Goal: Task Accomplishment & Management: Manage account settings

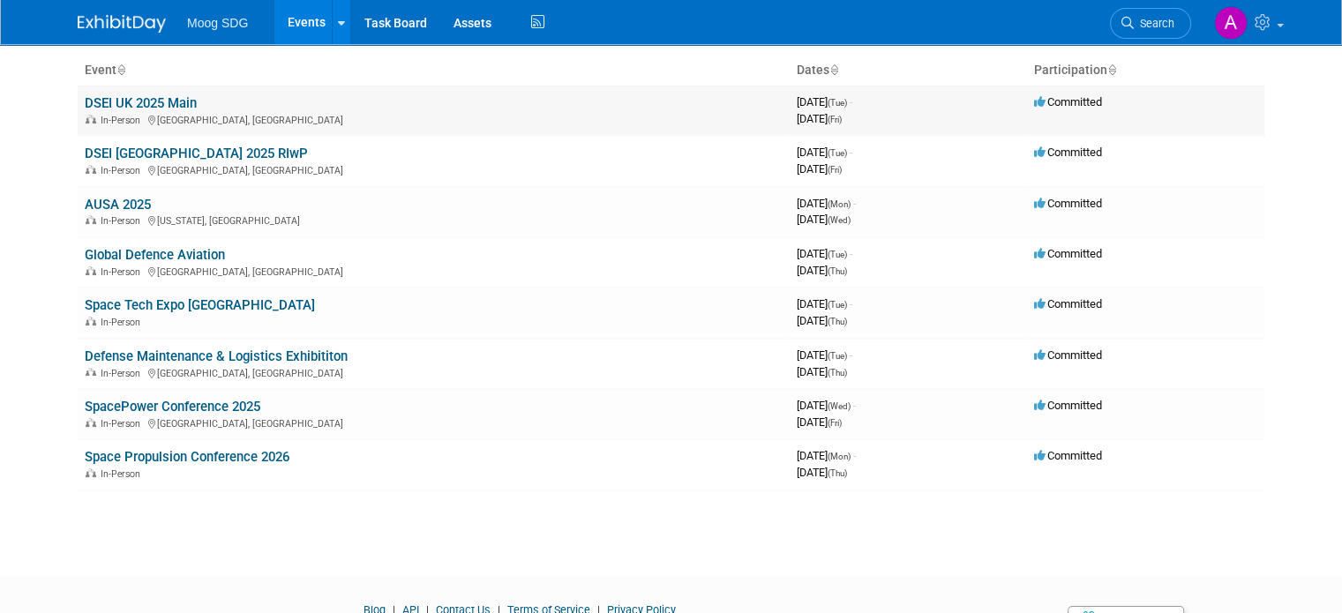
scroll to position [108, 0]
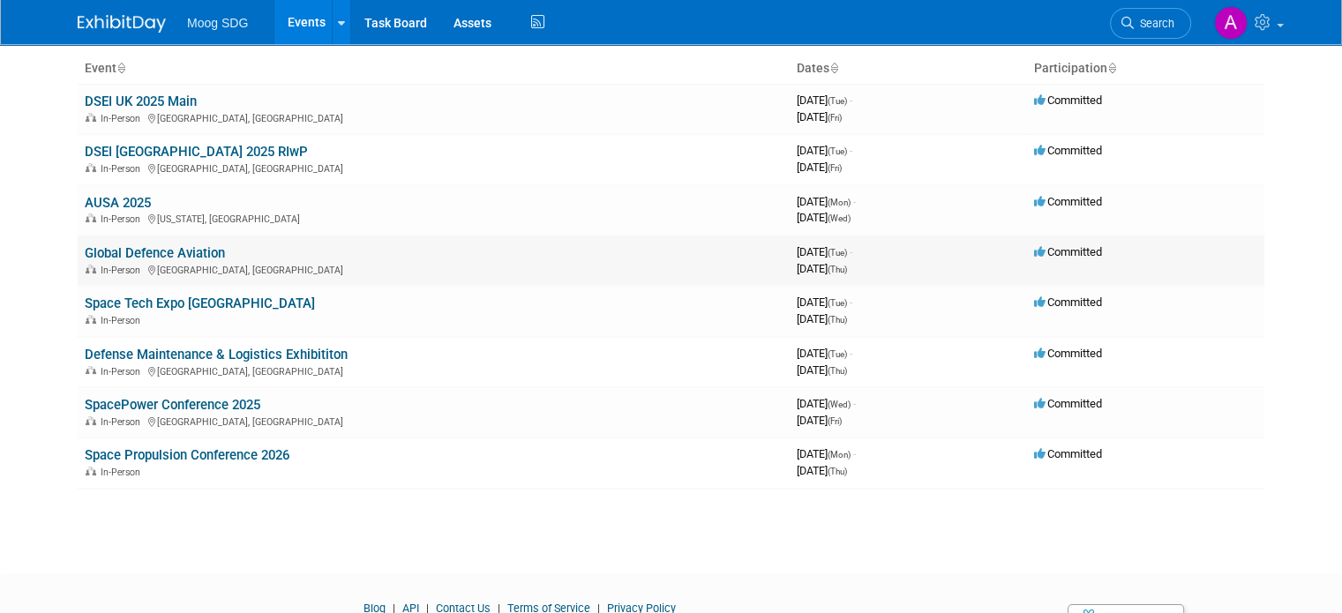
click at [181, 251] on link "Global Defence Aviation" at bounding box center [155, 253] width 140 height 16
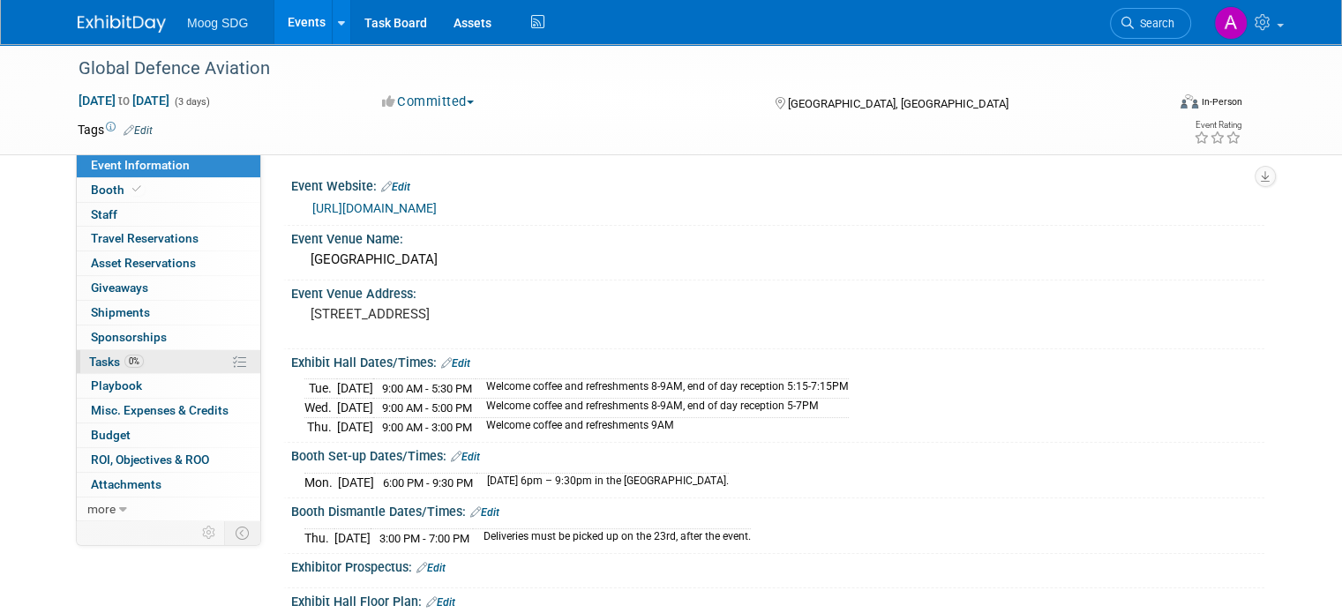
click at [172, 356] on link "0% Tasks 0%" at bounding box center [169, 362] width 184 height 24
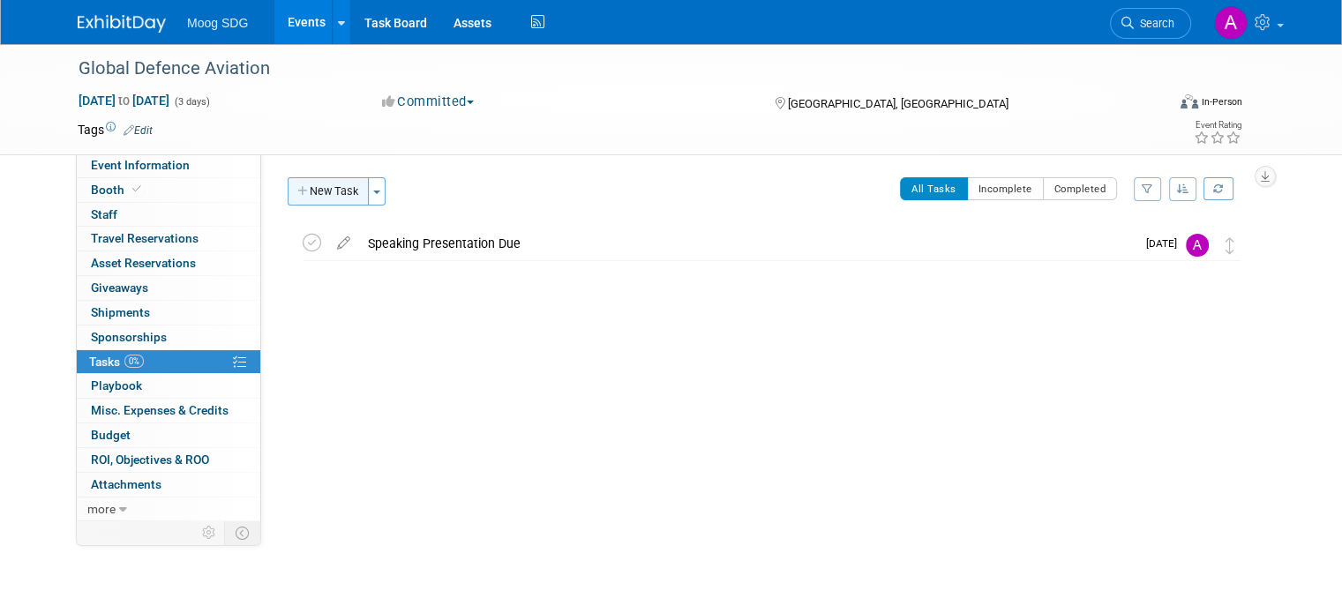
click at [323, 197] on button "New Task" at bounding box center [328, 191] width 81 height 28
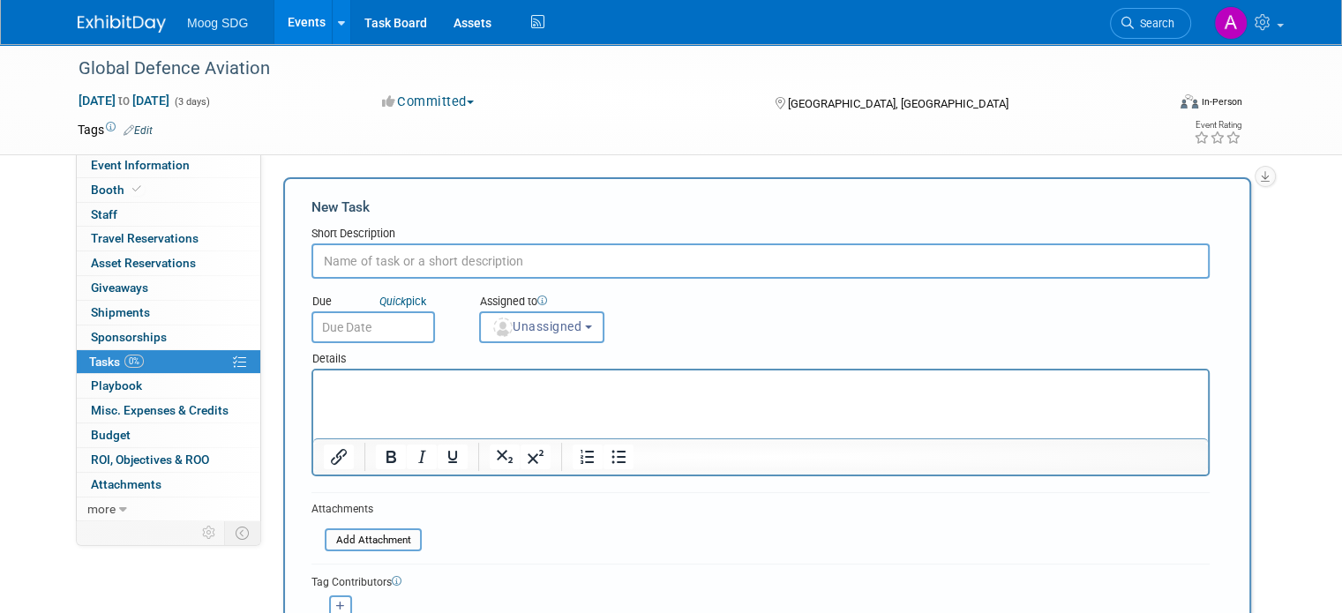
click at [423, 261] on input "text" at bounding box center [760, 261] width 898 height 35
type input "Ad Artwork due"
click at [388, 341] on input "text" at bounding box center [373, 327] width 124 height 32
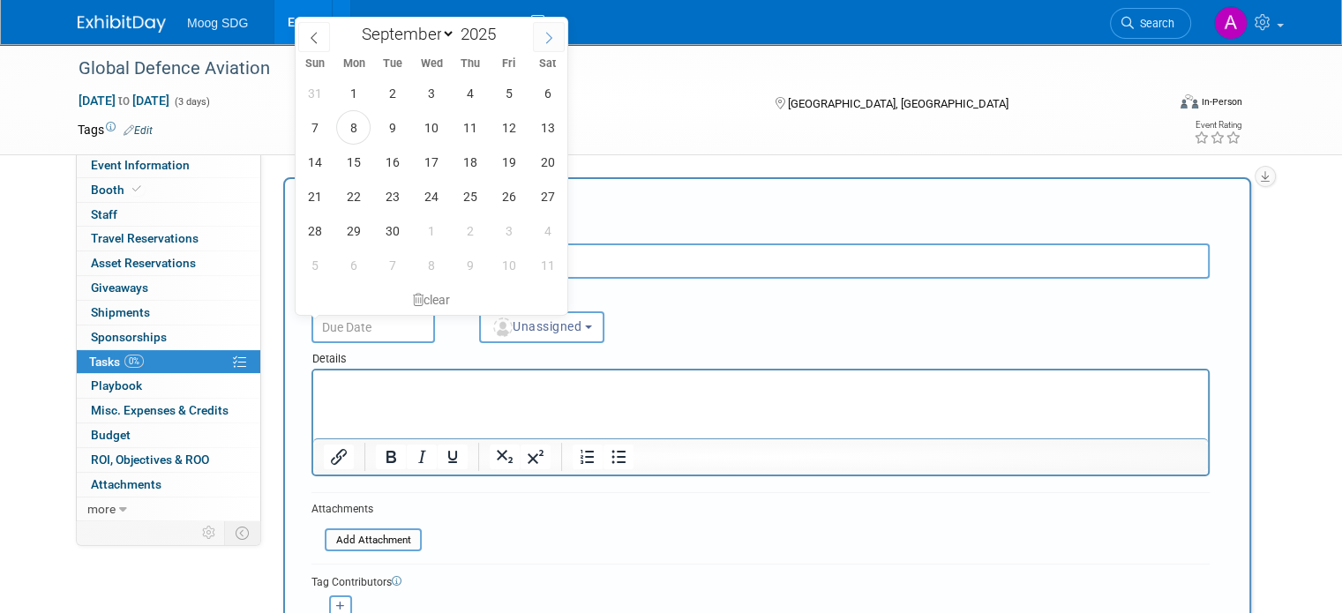
click at [549, 32] on icon at bounding box center [549, 38] width 12 height 12
select select "9"
click at [494, 94] on span "3" at bounding box center [508, 93] width 34 height 34
type input "Oct 3, 2025"
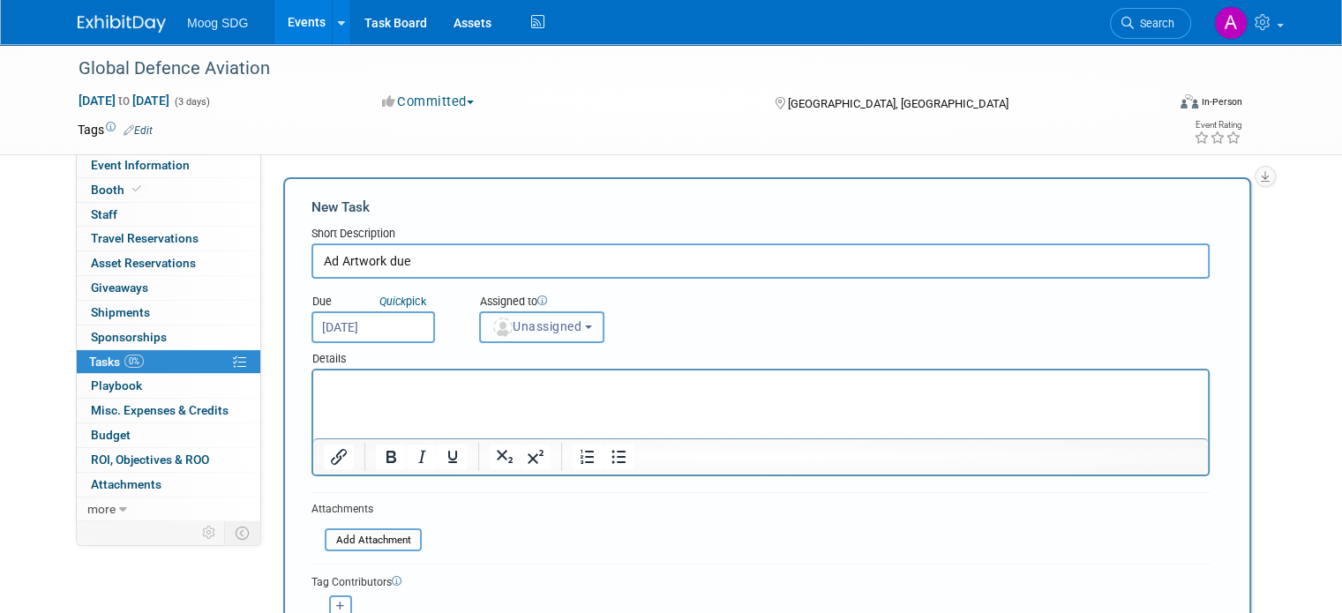
click at [516, 320] on span "Unassigned" at bounding box center [536, 326] width 90 height 14
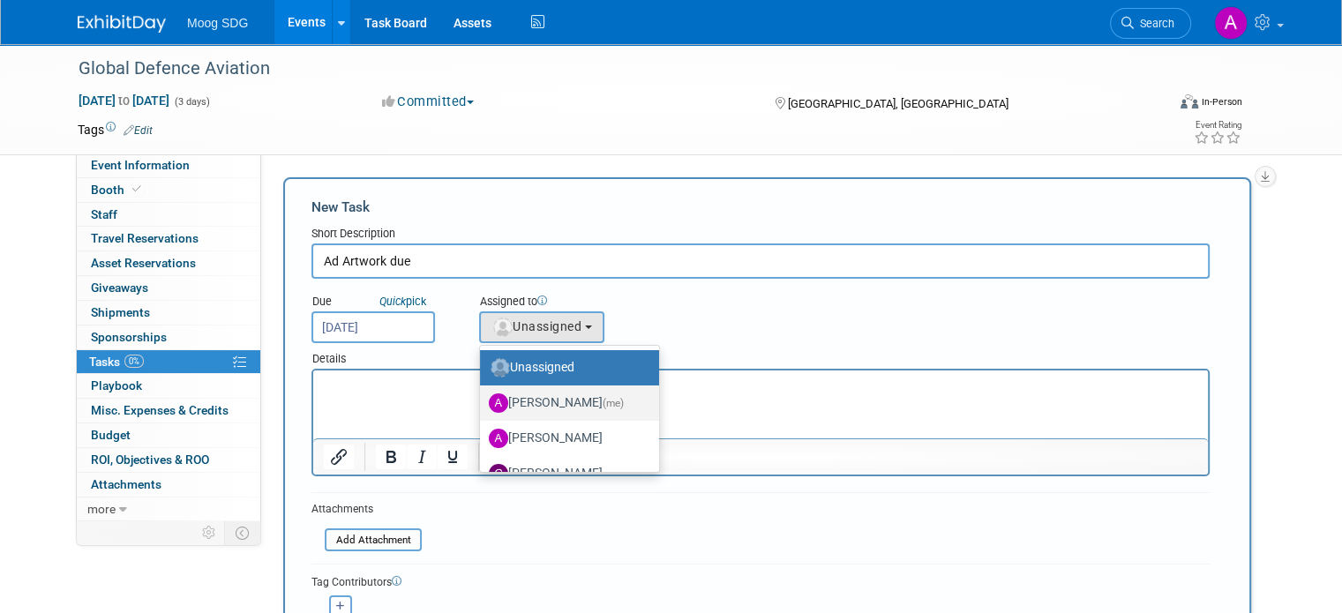
click at [516, 402] on label "ALYSSA Szal (me)" at bounding box center [565, 403] width 153 height 28
click at [483, 402] on input "ALYSSA Szal (me)" at bounding box center [476, 400] width 11 height 11
select select "069fa6ef-8ac9-4cd1-9349-73d4f6acd04e"
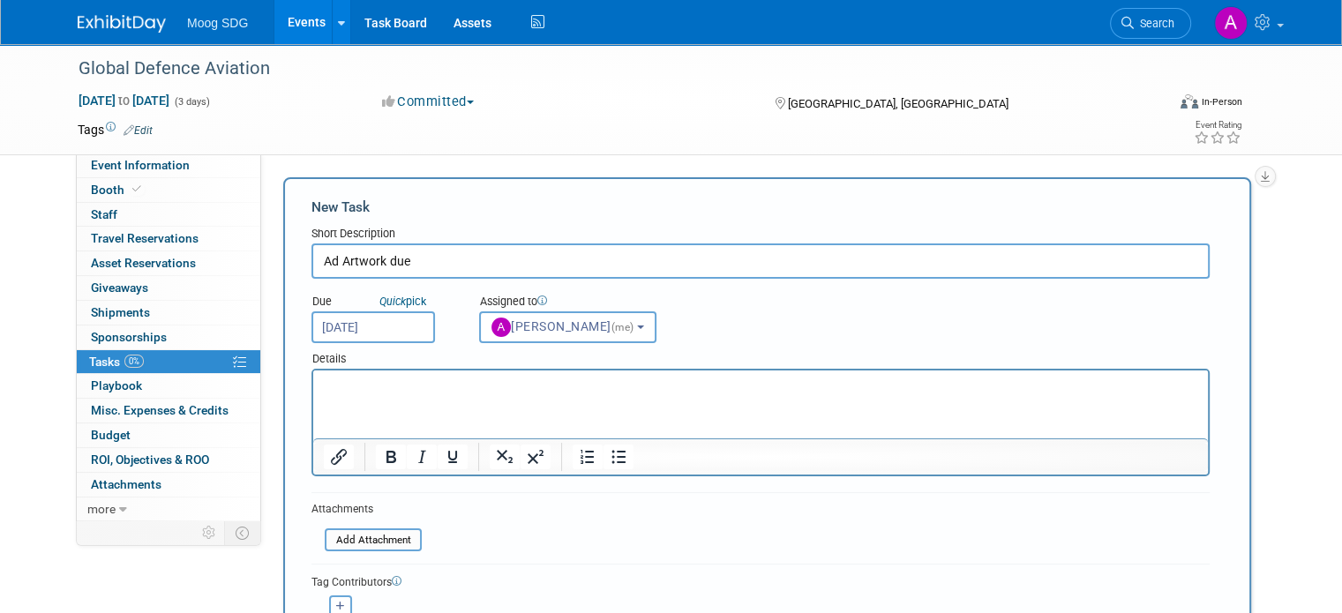
scroll to position [302, 0]
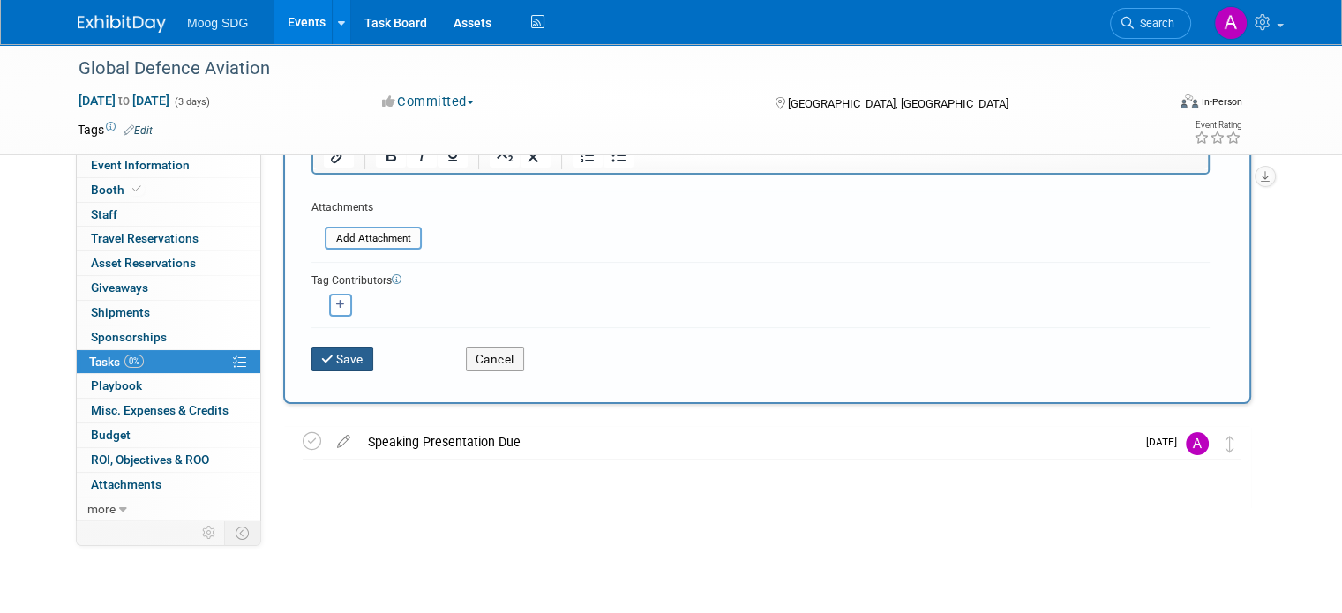
click at [346, 356] on button "Save" at bounding box center [342, 359] width 62 height 25
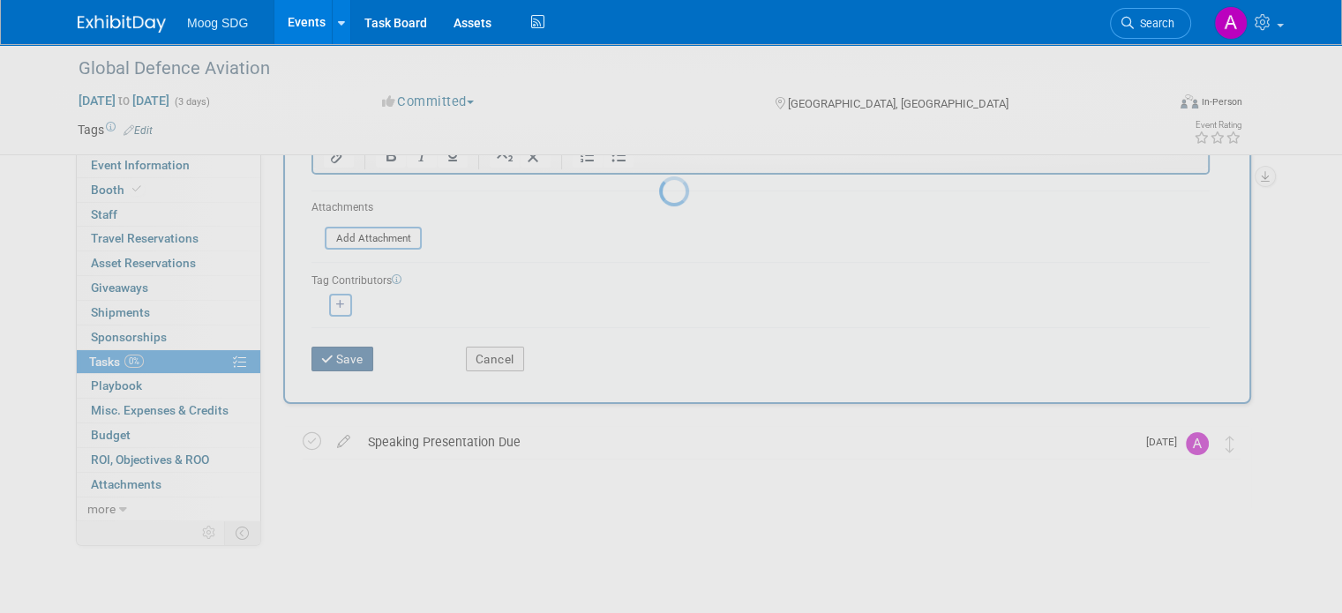
scroll to position [0, 0]
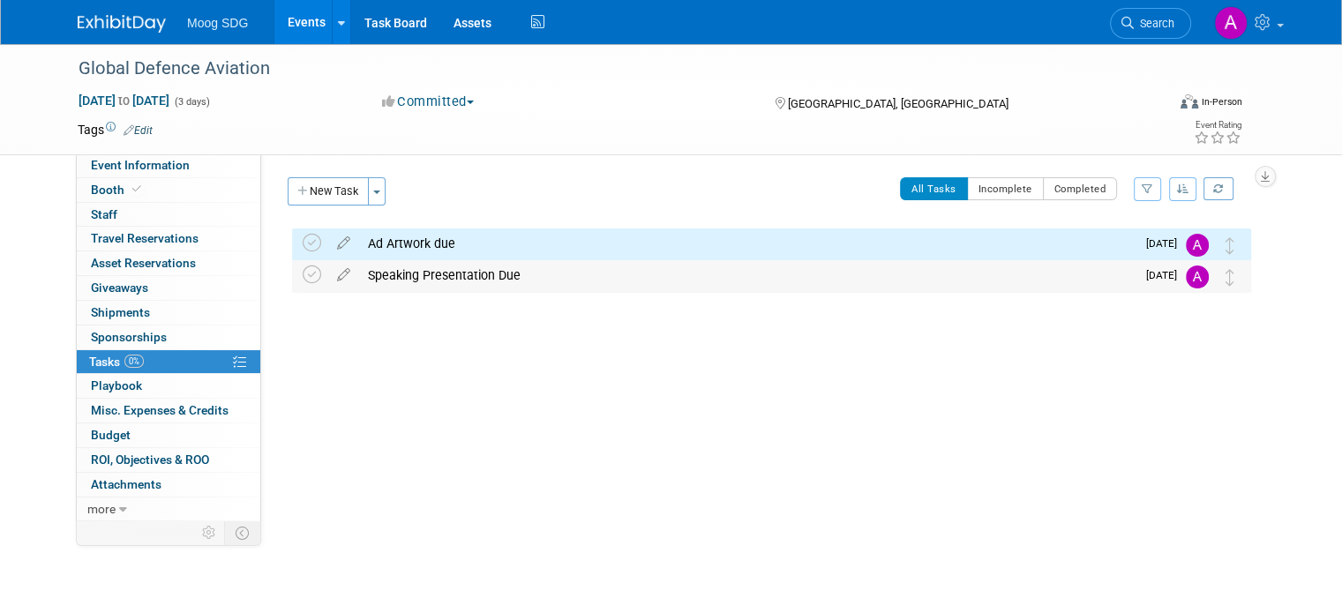
click at [420, 274] on div "Speaking Presentation Due" at bounding box center [747, 275] width 776 height 30
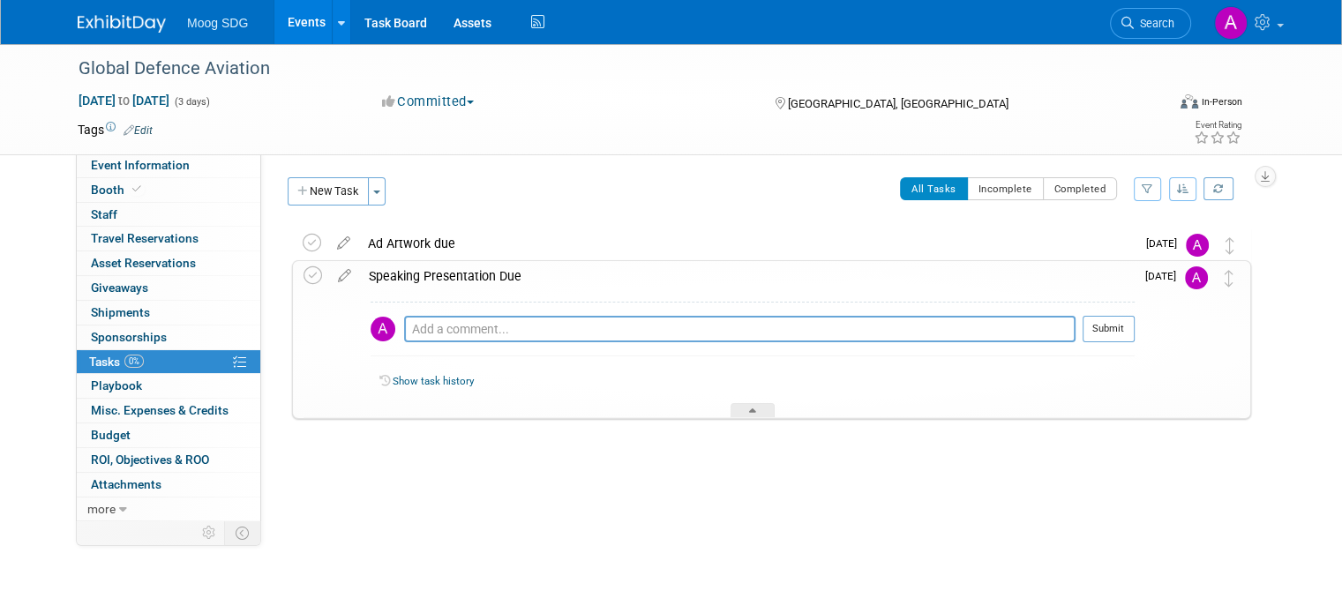
click at [1208, 275] on img at bounding box center [1196, 277] width 23 height 23
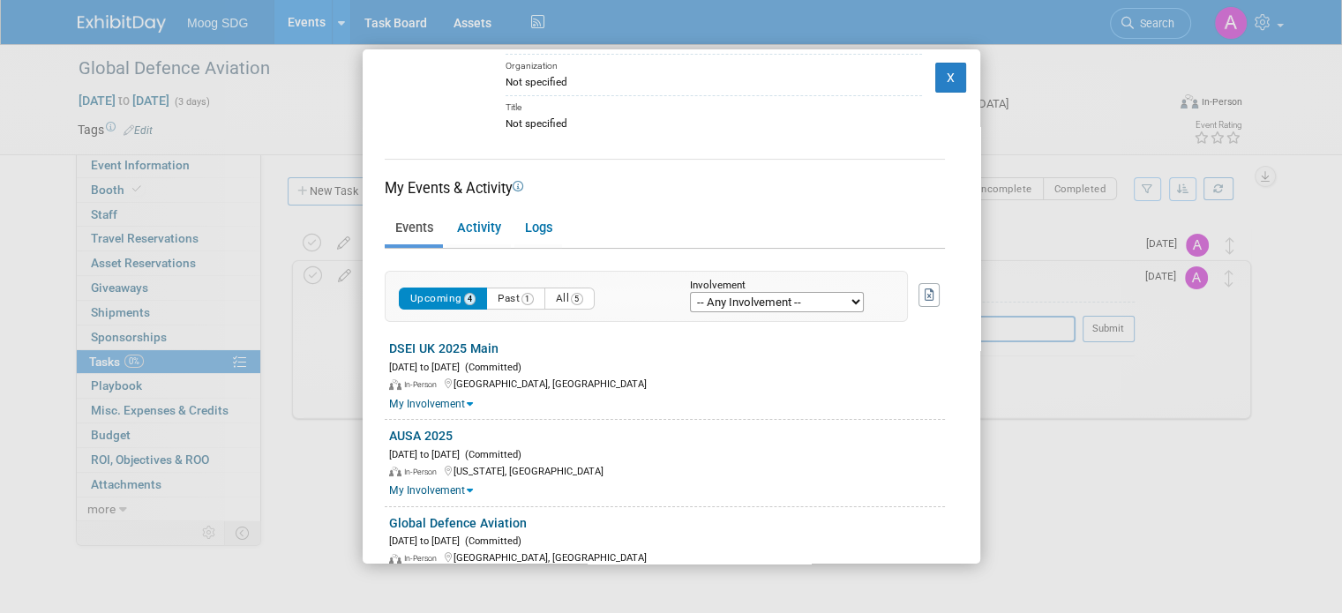
scroll to position [289, 0]
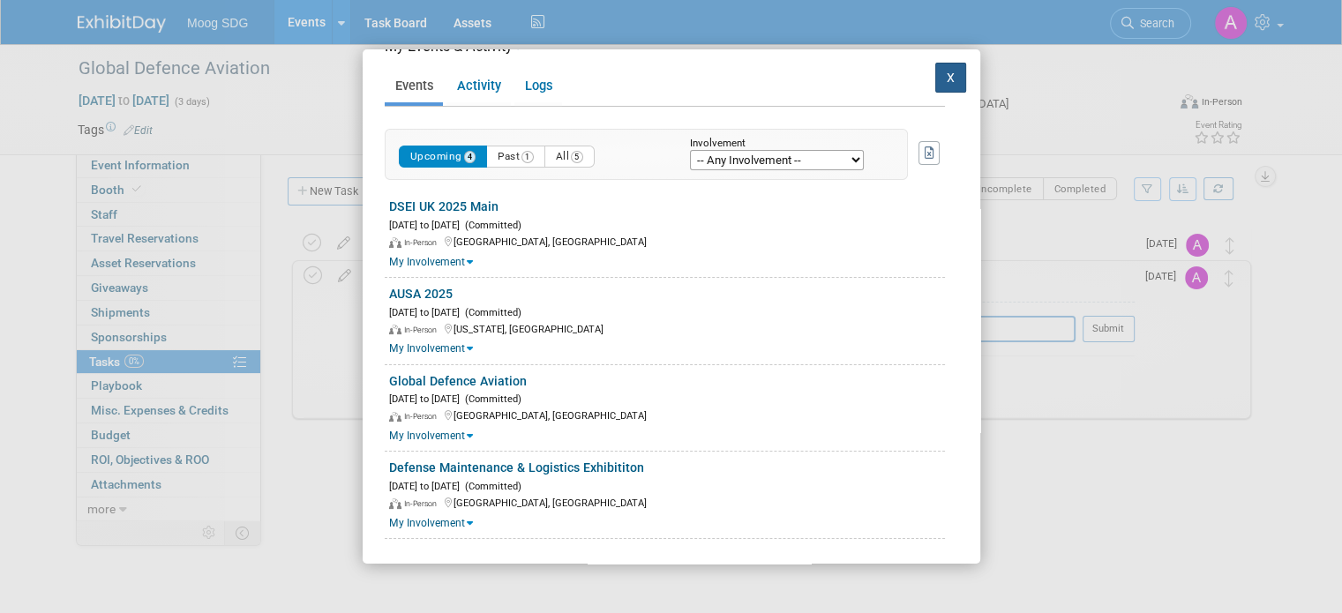
click at [940, 74] on button "X" at bounding box center [951, 78] width 32 height 30
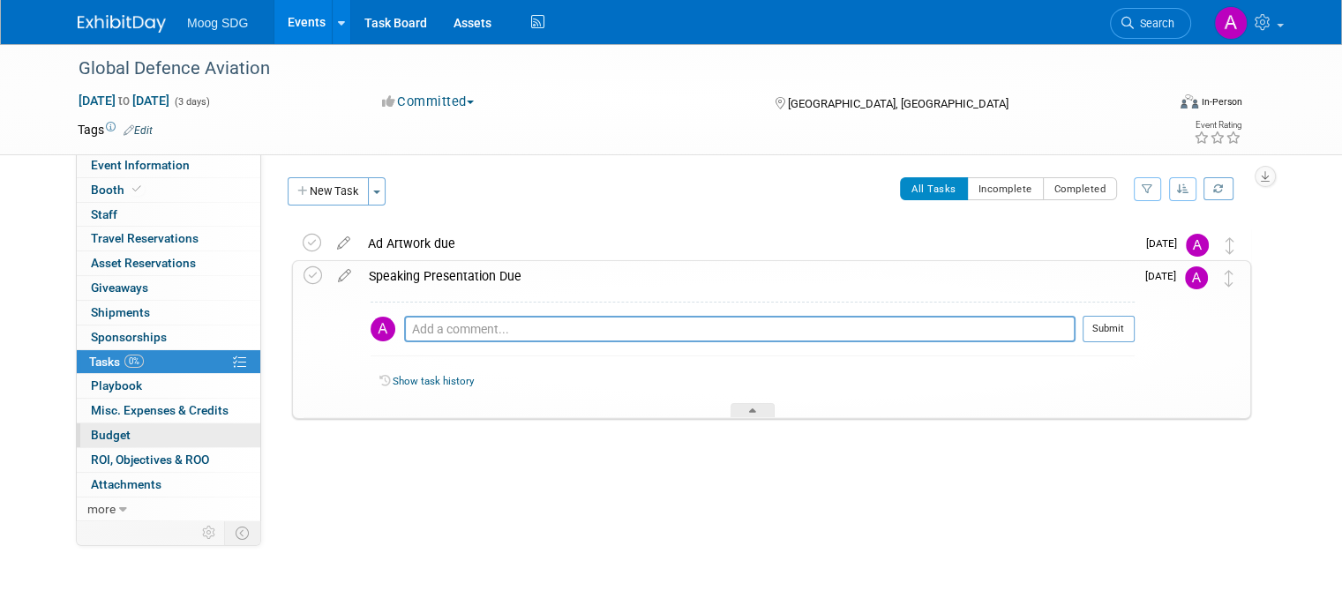
click at [110, 428] on span "Budget" at bounding box center [111, 435] width 40 height 14
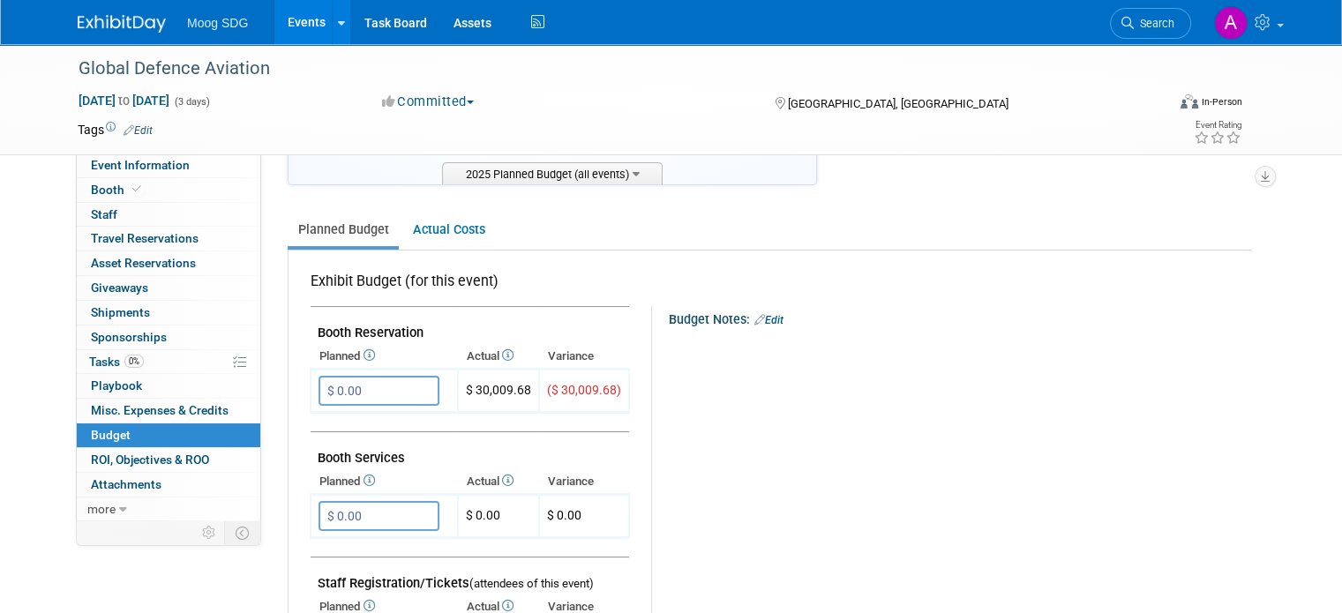
scroll to position [0, 0]
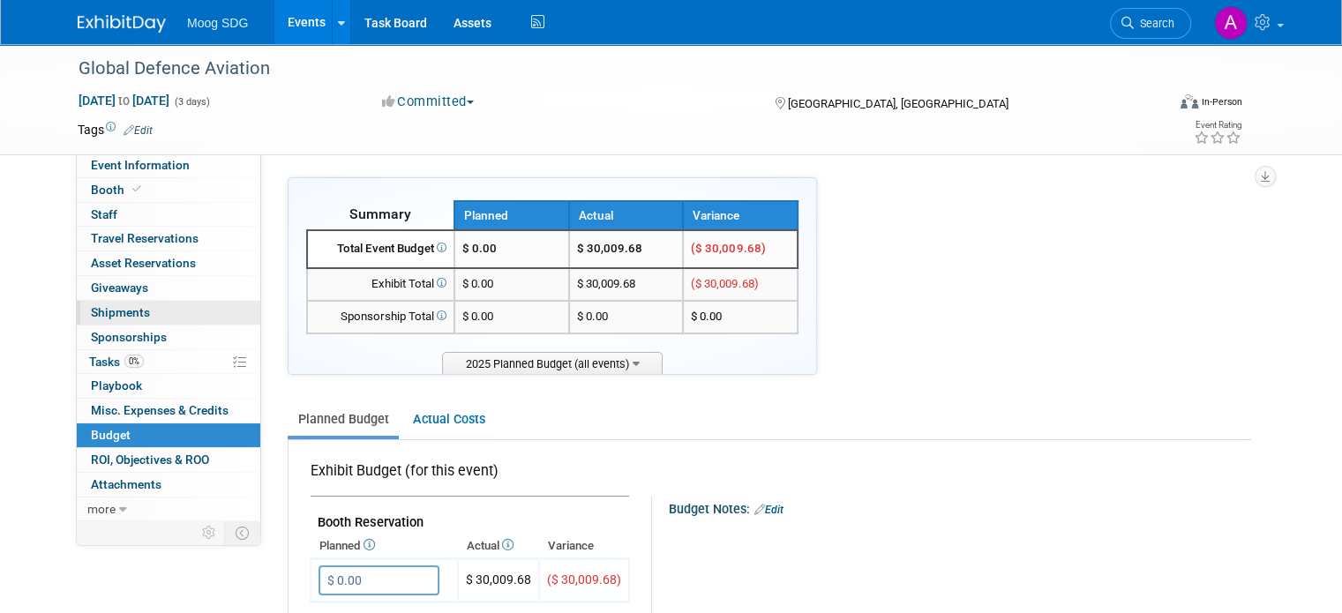
click at [125, 301] on link "0 Shipments 0" at bounding box center [169, 313] width 184 height 24
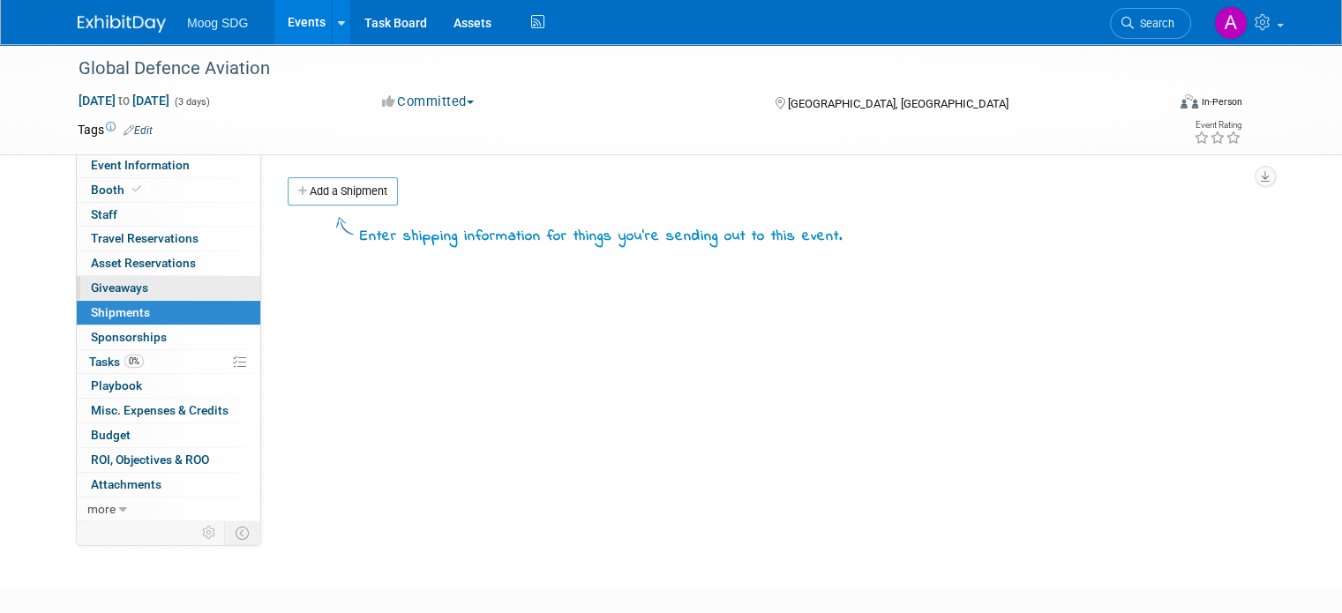
click at [122, 282] on span "Giveaways 0" at bounding box center [119, 288] width 57 height 14
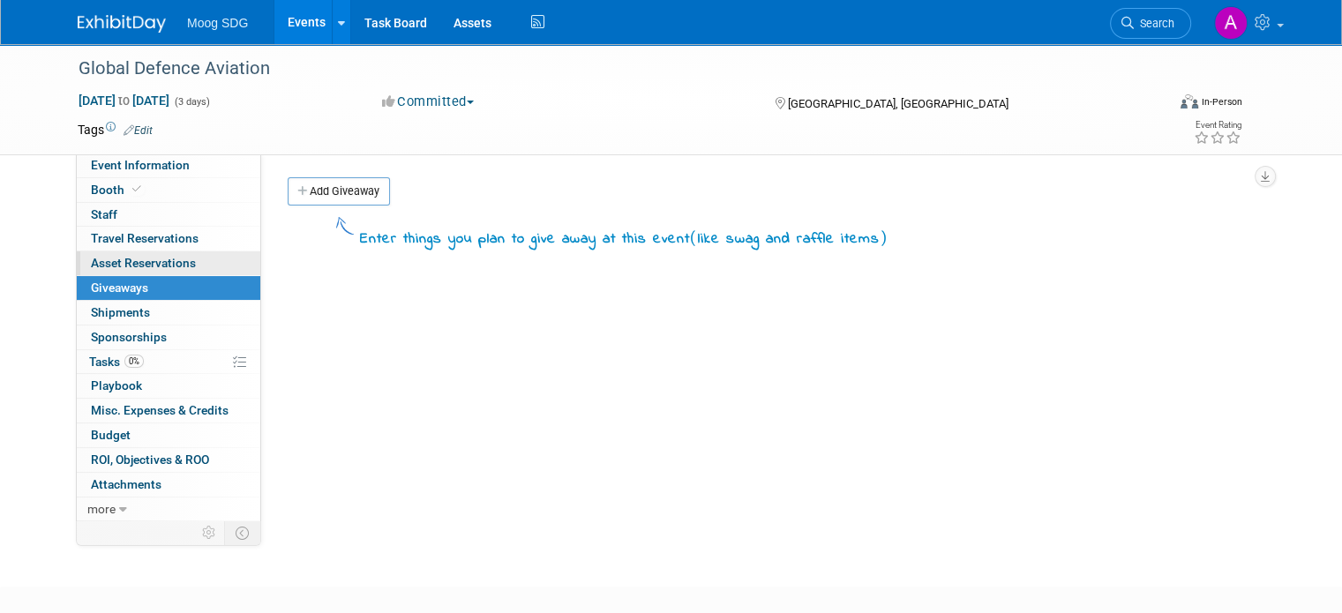
click at [124, 257] on span "Asset Reservations 0" at bounding box center [143, 263] width 105 height 14
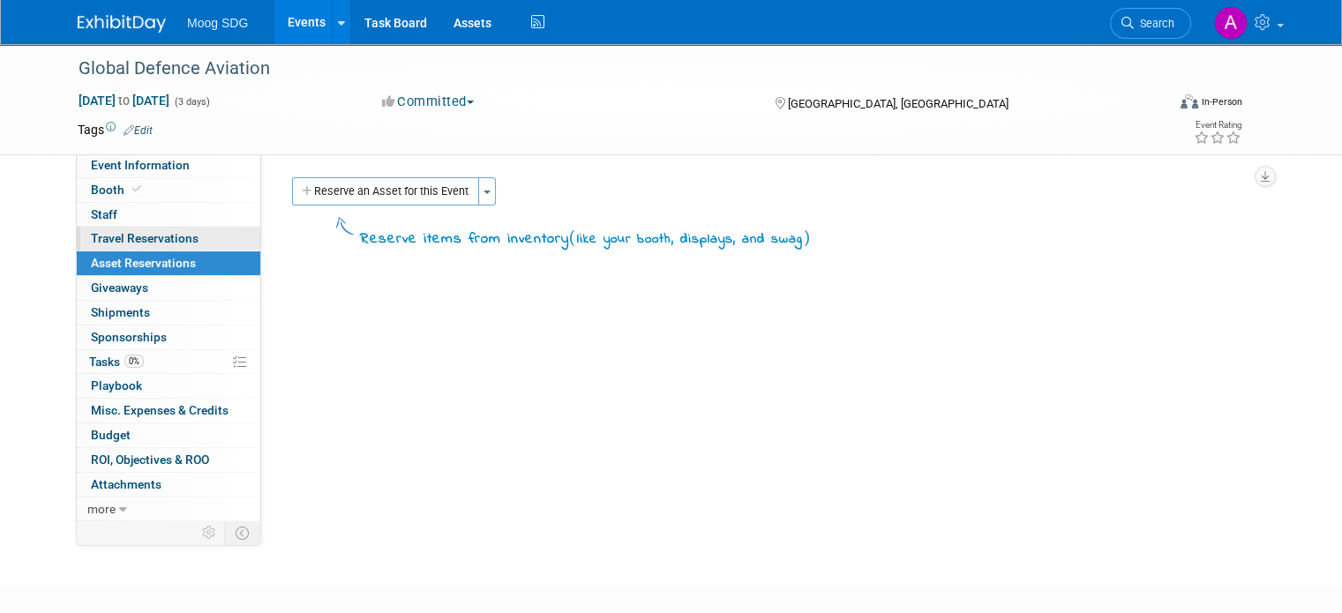
click at [117, 232] on span "Travel Reservations 0" at bounding box center [145, 238] width 108 height 14
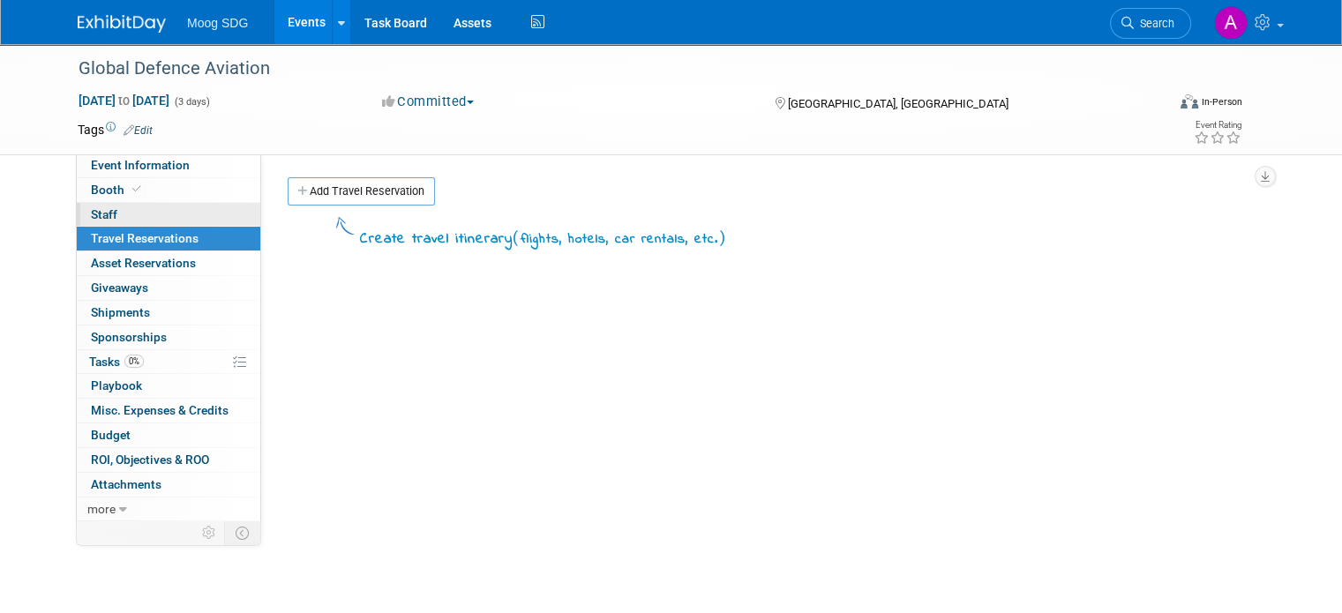
click at [104, 206] on link "0 Staff 0" at bounding box center [169, 215] width 184 height 24
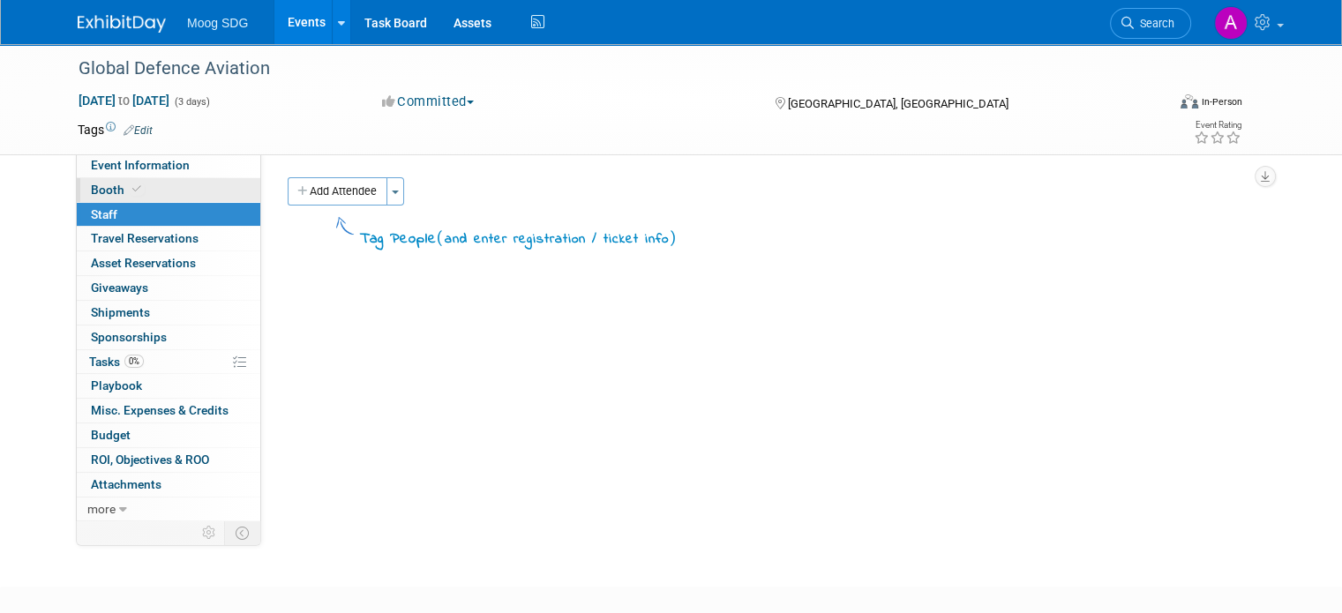
click at [129, 185] on span at bounding box center [137, 189] width 16 height 13
